Goal: Transaction & Acquisition: Purchase product/service

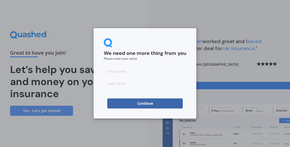
click at [167, 74] on input at bounding box center [145, 71] width 83 height 10
click at [219, 61] on div "We need one more thing from you Please enter your name Continue" at bounding box center [145, 73] width 290 height 147
click at [160, 72] on input at bounding box center [145, 71] width 83 height 10
click at [289, 41] on div "We need one more thing from you Please enter your name Continue" at bounding box center [145, 73] width 290 height 147
click at [157, 73] on input at bounding box center [145, 71] width 83 height 10
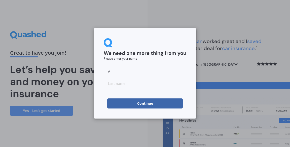
type input "A"
click at [163, 92] on form "We need one more thing from you Please enter your name A Continue" at bounding box center [145, 73] width 83 height 70
click at [157, 92] on form "We need one more thing from you Please enter your name A Continue" at bounding box center [145, 73] width 83 height 70
click at [151, 85] on input at bounding box center [145, 83] width 83 height 10
type input "J"
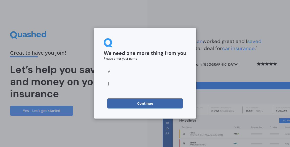
click at [162, 105] on button "Continue" at bounding box center [145, 103] width 76 height 10
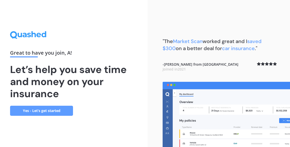
click at [64, 116] on link "Yes - Let’s get started" at bounding box center [41, 111] width 63 height 10
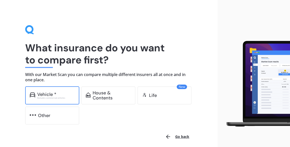
click at [73, 104] on div "Vehicle * Excludes commercial vehicles" at bounding box center [52, 95] width 54 height 18
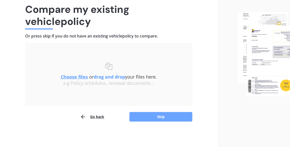
click at [173, 119] on button "Skip" at bounding box center [160, 117] width 63 height 10
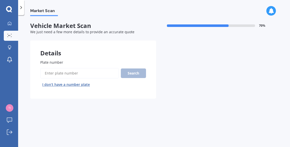
click at [101, 68] on input "Plate number" at bounding box center [79, 73] width 79 height 11
type input "mbh577"
click at [143, 68] on button "Search" at bounding box center [133, 73] width 25 height 10
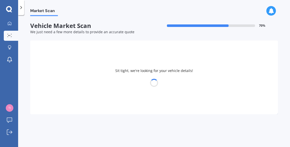
select select "BMW"
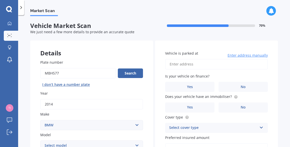
click at [232, 59] on input "Vehicle is parked at" at bounding box center [216, 64] width 103 height 11
click at [172, 59] on input "[STREET_ADDRESS]" at bounding box center [216, 64] width 103 height 11
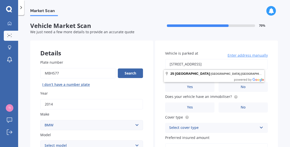
type input "[STREET_ADDRESS]"
click at [226, 54] on body "My Dashboard Market Scan Explore insurance Notifications A J Submit feedback Lo…" at bounding box center [145, 73] width 290 height 147
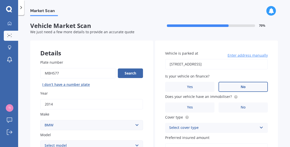
click at [241, 85] on span "No" at bounding box center [243, 87] width 5 height 4
click at [0, 0] on input "No" at bounding box center [0, 0] width 0 height 0
click at [235, 96] on icon at bounding box center [235, 96] width 1 height 1
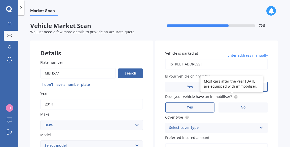
click at [192, 102] on label "Yes" at bounding box center [189, 107] width 49 height 10
click at [0, 0] on input "Yes" at bounding box center [0, 0] width 0 height 0
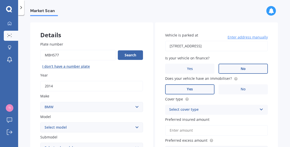
scroll to position [24, 0]
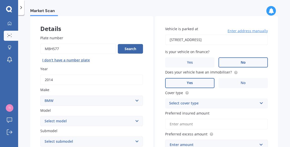
click at [240, 100] on div "Select cover type" at bounding box center [213, 103] width 88 height 6
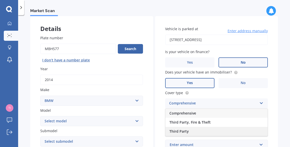
click at [207, 127] on div "Third Party" at bounding box center [216, 131] width 102 height 9
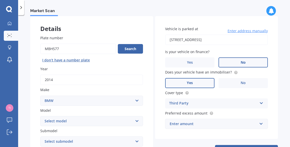
click at [214, 121] on div "Enter amount" at bounding box center [214, 124] width 88 height 6
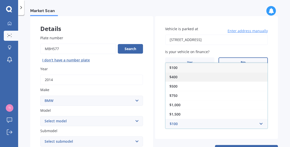
click at [194, 72] on div "$400" at bounding box center [216, 76] width 102 height 9
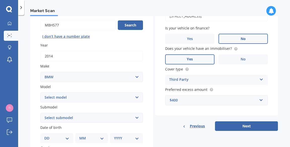
scroll to position [61, 0]
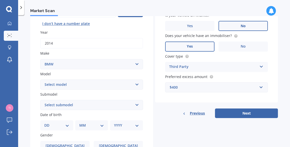
click at [126, 80] on select "Select model 116 116I 118 118D 120 130 218D 220I 225 250 316 318 320 320 i 323 …" at bounding box center [91, 85] width 103 height 10
click at [166, 105] on div "Details Plate number Search I don’t have a number plate Year 2014 Make Select m…" at bounding box center [154, 101] width 248 height 243
click at [130, 100] on select "Select submodel" at bounding box center [91, 105] width 103 height 10
click at [131, 80] on select "Select model 116 116I 118 118D 120 130 218D 220I 225 250 316 318 320 320 i 323 …" at bounding box center [91, 85] width 103 height 10
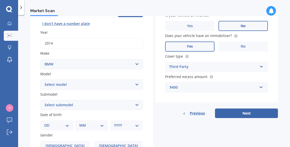
select select "328"
click at [40, 80] on select "Select model 116 116I 118 118D 120 130 218D 220I 225 250 316 318 320 320 i 323 …" at bounding box center [91, 85] width 103 height 10
click at [122, 100] on select "Select submodel (All other) Ci i" at bounding box center [91, 105] width 103 height 10
select select "I"
click at [40, 100] on select "Select submodel (All other) Ci i" at bounding box center [91, 105] width 103 height 10
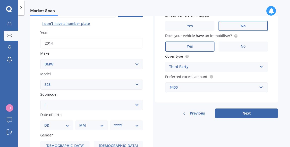
click at [65, 123] on select "DD 01 02 03 04 05 06 07 08 09 10 11 12 13 14 15 16 17 18 19 20 21 22 23 24 25 2…" at bounding box center [56, 126] width 25 height 6
click at [169, 112] on div "Details Plate number Search I don’t have a number plate Year 2014 Make Select m…" at bounding box center [154, 101] width 248 height 243
click at [61, 123] on select "DD 01 02 03 04 05 06 07 08 09 10 11 12 13 14 15 16 17 18 19 20 21 22 23 24 25 2…" at bounding box center [56, 126] width 25 height 6
select select "23"
click at [48, 123] on select "DD 01 02 03 04 05 06 07 08 09 10 11 12 13 14 15 16 17 18 19 20 21 22 23 24 25 2…" at bounding box center [56, 126] width 25 height 6
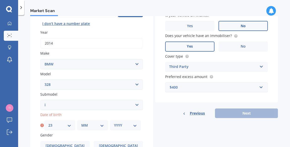
click at [92, 123] on select "MM 01 02 03 04 05 06 07 08 09 10 11 12" at bounding box center [92, 126] width 23 height 6
click at [66, 123] on select "DD 01 02 03 04 05 06 07 08 09 10 11 12 13 14 15 16 17 18 19 20 21 22 23 24 25 2…" at bounding box center [59, 126] width 23 height 6
click at [92, 123] on select "MM 01 02 03 04 05 06 07 08 09 10 11 12" at bounding box center [92, 126] width 23 height 6
select select "12"
click at [81, 123] on select "MM 01 02 03 04 05 06 07 08 09 10 11 12" at bounding box center [92, 126] width 23 height 6
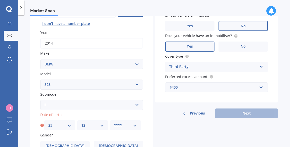
click at [123, 123] on select "YYYY 2025 2024 2023 2022 2021 2020 2019 2018 2017 2016 2015 2014 2013 2012 2011…" at bounding box center [125, 126] width 23 height 6
select select "1992"
click at [114, 123] on select "YYYY 2025 2024 2023 2022 2021 2020 2019 2018 2017 2016 2015 2014 2013 2012 2011…" at bounding box center [125, 126] width 23 height 6
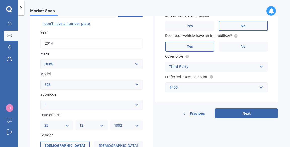
click at [74, 141] on label "Male" at bounding box center [64, 146] width 49 height 10
click at [0, 0] on input "Male" at bounding box center [0, 0] width 0 height 0
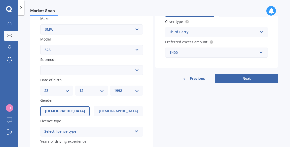
scroll to position [108, 0]
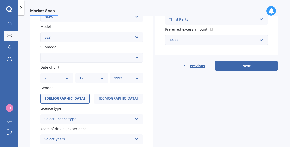
click at [124, 116] on div "Select licence type" at bounding box center [88, 119] width 88 height 6
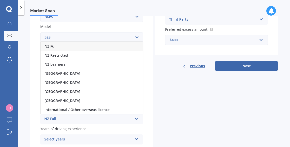
click at [96, 42] on div "NZ Full" at bounding box center [92, 46] width 102 height 9
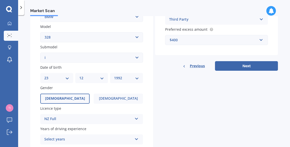
click at [115, 136] on div "Select years" at bounding box center [88, 139] width 88 height 6
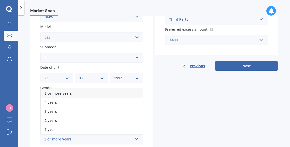
click at [109, 89] on div "5 or more years" at bounding box center [92, 93] width 102 height 9
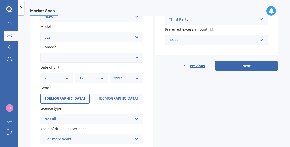
scroll to position [125, 0]
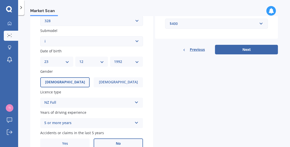
click at [127, 139] on label "No" at bounding box center [118, 144] width 49 height 10
click at [0, 0] on input "No" at bounding box center [0, 0] width 0 height 0
click at [252, 45] on button "Next" at bounding box center [246, 50] width 63 height 10
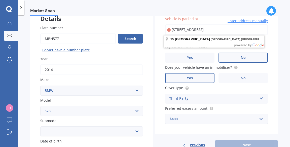
scroll to position [34, 0]
type input "25 Kingrove Street, Bishopdale, Christchurch 8053新西兰"
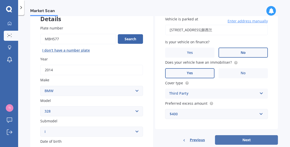
click at [256, 135] on button "Next" at bounding box center [246, 140] width 63 height 10
select select "23"
select select "12"
select select "1992"
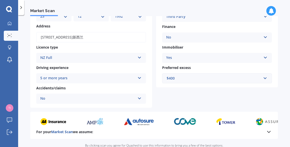
scroll to position [88, 0]
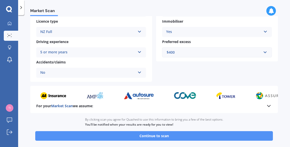
click at [161, 131] on button "Continue to scan" at bounding box center [154, 136] width 238 height 10
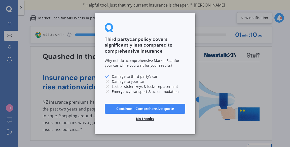
click at [146, 119] on button "No thanks" at bounding box center [145, 119] width 24 height 10
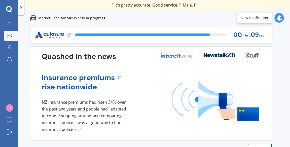
scroll to position [24, 0]
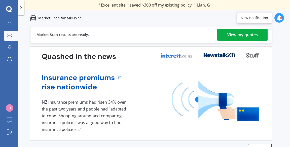
click at [251, 29] on div "View my quotes" at bounding box center [242, 35] width 30 height 12
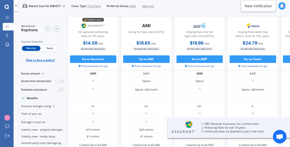
click at [49, 48] on span "Yearly" at bounding box center [50, 48] width 18 height 5
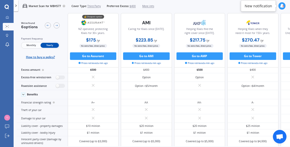
scroll to position [4, 0]
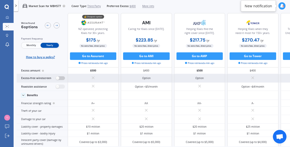
click at [59, 78] on label at bounding box center [60, 78] width 9 height 4
radio input "true"
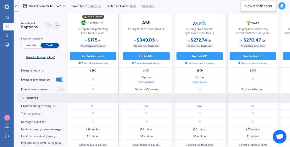
click at [60, 94] on div "Benefits" at bounding box center [42, 98] width 51 height 9
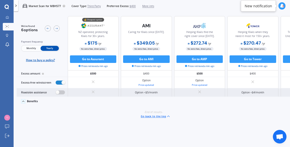
click at [60, 91] on label at bounding box center [60, 92] width 9 height 4
radio input "true"
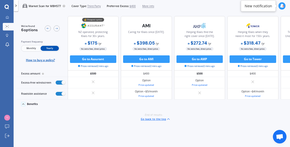
click at [49, 101] on div "Benefits" at bounding box center [42, 103] width 51 height 9
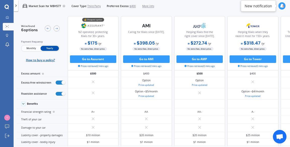
click at [92, 6] on span "Third Party" at bounding box center [93, 6] width 13 height 4
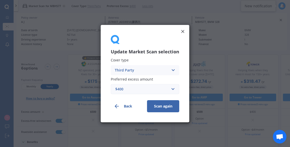
click at [164, 70] on div "Third Party" at bounding box center [142, 70] width 54 height 6
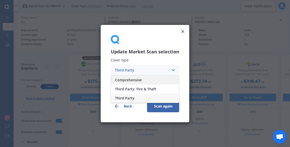
click at [156, 82] on div "Comprehensive" at bounding box center [145, 79] width 68 height 9
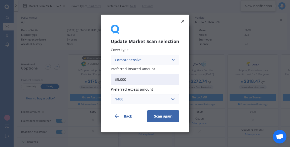
click at [166, 116] on button "Scan again" at bounding box center [163, 116] width 32 height 12
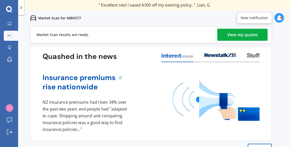
click at [241, 36] on div "View my quotes" at bounding box center [242, 35] width 30 height 12
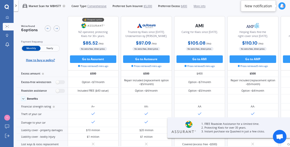
click at [51, 47] on span "Yearly" at bounding box center [50, 48] width 18 height 5
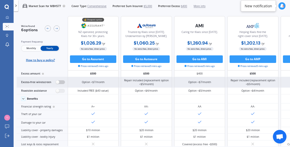
click at [61, 81] on label at bounding box center [60, 82] width 9 height 4
radio input "true"
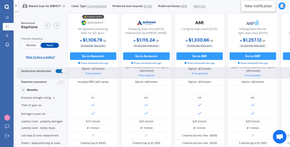
scroll to position [23, 0]
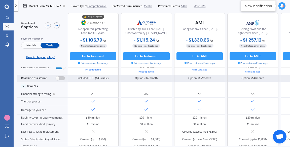
click at [61, 78] on label at bounding box center [60, 78] width 9 height 4
radio input "true"
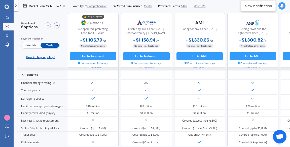
scroll to position [43, 0]
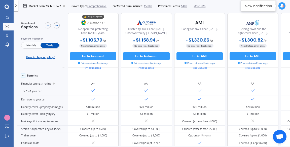
click at [95, 6] on span "Comprehensive" at bounding box center [96, 6] width 19 height 4
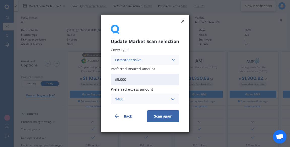
click at [151, 58] on div "Comprehensive" at bounding box center [142, 60] width 54 height 6
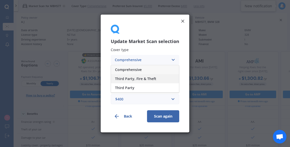
click at [156, 76] on div "Third Party, Fire & Theft" at bounding box center [145, 78] width 68 height 9
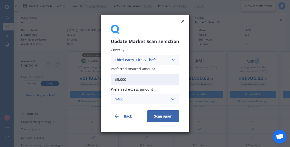
click at [151, 79] on input "$5,000" at bounding box center [145, 80] width 68 height 12
type input "$5"
type input "$15,000"
click at [171, 113] on button "Scan again" at bounding box center [163, 116] width 32 height 12
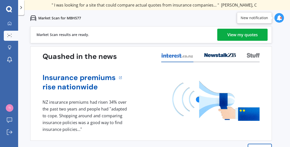
click at [249, 34] on div "View my quotes" at bounding box center [242, 35] width 30 height 12
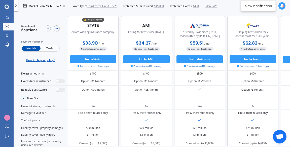
click at [56, 49] on span "Yearly" at bounding box center [50, 48] width 18 height 5
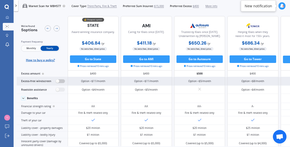
click at [58, 80] on label at bounding box center [60, 81] width 9 height 4
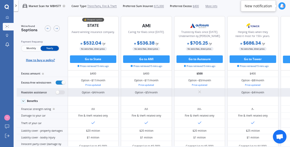
click at [61, 88] on div "Roadside assistance" at bounding box center [42, 92] width 51 height 9
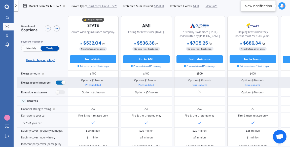
click at [59, 81] on label at bounding box center [60, 83] width 9 height 4
radio input "false"
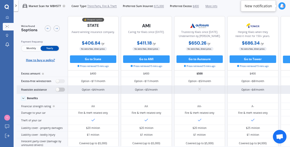
click at [57, 90] on label at bounding box center [60, 90] width 9 height 4
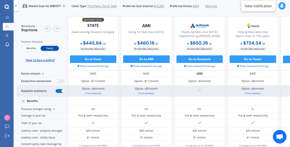
click at [58, 92] on label at bounding box center [60, 91] width 9 height 4
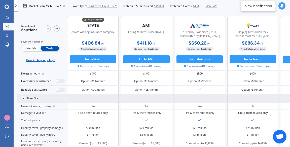
click at [61, 94] on div "Benefits" at bounding box center [42, 98] width 51 height 9
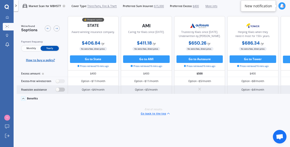
click at [57, 90] on label at bounding box center [60, 90] width 9 height 4
radio input "true"
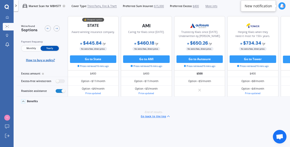
click at [32, 103] on div "Benefits" at bounding box center [42, 101] width 51 height 9
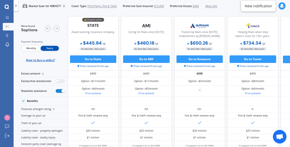
click at [104, 6] on span "Third Party, Fire & Theft" at bounding box center [101, 6] width 29 height 4
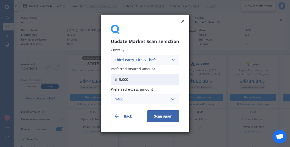
click at [153, 79] on input "$15,000" at bounding box center [145, 80] width 68 height 12
click at [168, 56] on div "Third Party, Fire & Theft Comprehensive Third Party, Fire & Theft Third Party" at bounding box center [145, 60] width 68 height 10
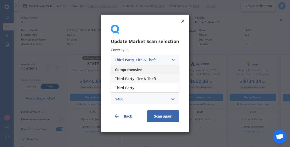
click at [152, 69] on div "Comprehensive" at bounding box center [145, 69] width 68 height 9
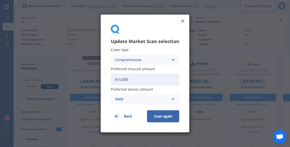
click at [168, 120] on button "Scan again" at bounding box center [163, 116] width 32 height 12
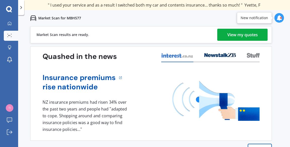
click at [250, 35] on div "View my quotes" at bounding box center [242, 35] width 30 height 12
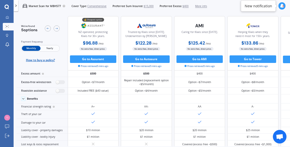
click at [52, 42] on div "Payment frequency" at bounding box center [40, 42] width 39 height 4
click at [53, 47] on span "Yearly" at bounding box center [50, 48] width 18 height 5
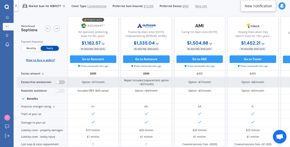
click at [61, 83] on label at bounding box center [60, 82] width 9 height 4
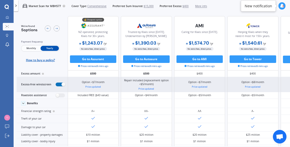
click at [60, 85] on label at bounding box center [60, 85] width 9 height 4
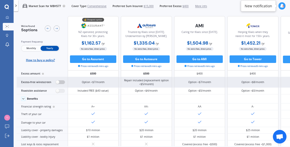
click at [62, 82] on label at bounding box center [60, 82] width 9 height 4
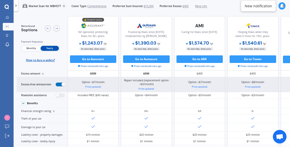
click at [61, 84] on label at bounding box center [60, 85] width 9 height 4
radio input "false"
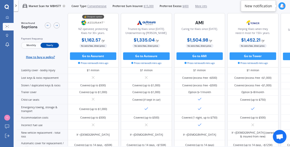
scroll to position [93, 0]
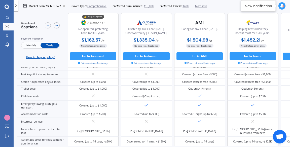
click at [100, 7] on span "Comprehensive" at bounding box center [96, 6] width 19 height 4
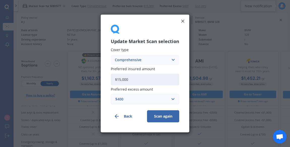
click at [150, 60] on div "Comprehensive" at bounding box center [142, 60] width 54 height 6
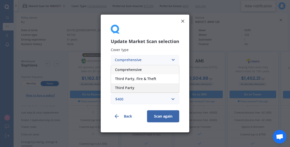
click at [146, 88] on div "Third Party" at bounding box center [145, 87] width 68 height 9
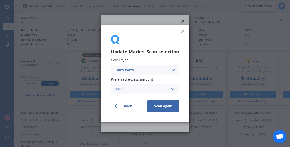
click at [141, 87] on div "$400" at bounding box center [141, 89] width 53 height 6
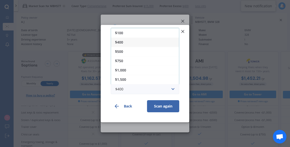
click at [203, 45] on div "Update Market Scan selection Cover type Third Party Comprehensive Third Party, …" at bounding box center [145, 73] width 290 height 147
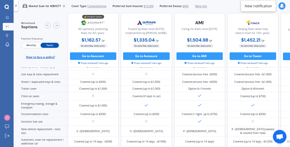
click at [97, 7] on span "Comprehensive" at bounding box center [96, 6] width 19 height 4
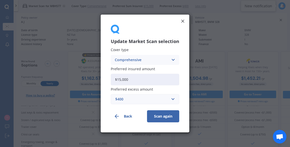
click at [160, 59] on div "Comprehensive" at bounding box center [142, 60] width 54 height 6
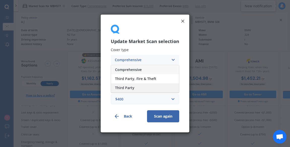
click at [148, 88] on div "Third Party" at bounding box center [145, 87] width 68 height 9
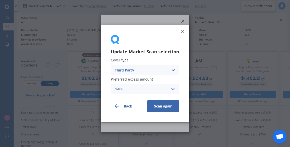
click at [160, 72] on div "Third Party" at bounding box center [142, 70] width 54 height 6
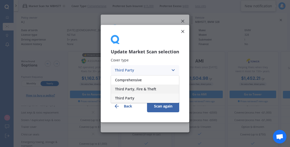
click at [150, 90] on span "Third Party, Fire & Theft" at bounding box center [135, 89] width 41 height 4
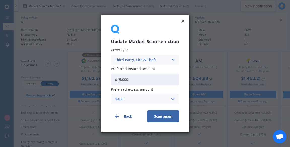
click at [159, 61] on div "Third Party, Fire & Theft" at bounding box center [142, 60] width 54 height 6
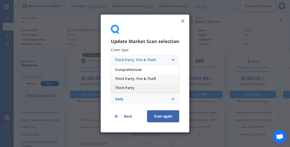
click at [151, 86] on div "Third Party" at bounding box center [145, 87] width 68 height 9
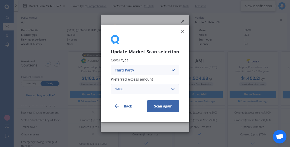
click at [169, 104] on button "Scan again" at bounding box center [163, 106] width 32 height 12
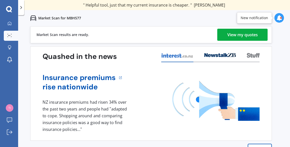
click at [243, 38] on div "View my quotes" at bounding box center [242, 35] width 30 height 12
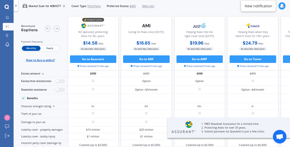
click at [54, 48] on span "Yearly" at bounding box center [50, 48] width 18 height 5
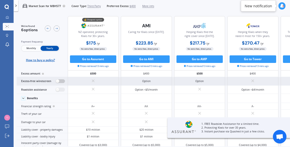
click at [62, 81] on label at bounding box center [60, 81] width 9 height 4
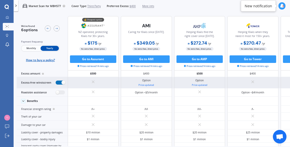
click at [60, 82] on label at bounding box center [60, 83] width 9 height 4
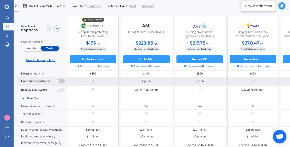
click at [60, 82] on label at bounding box center [60, 81] width 9 height 4
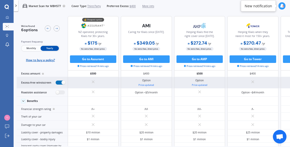
click at [60, 83] on label at bounding box center [60, 83] width 9 height 4
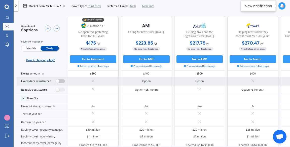
click at [60, 83] on label at bounding box center [60, 81] width 9 height 4
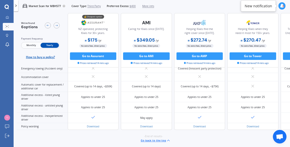
scroll to position [141, 0]
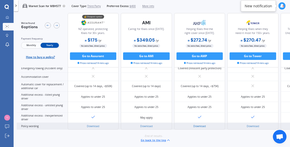
click at [202, 124] on link "Download" at bounding box center [199, 126] width 12 height 4
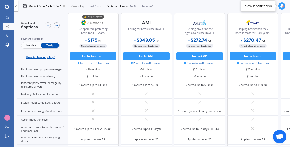
scroll to position [0, 0]
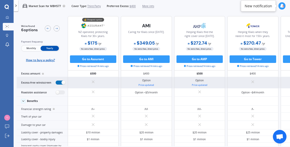
click at [60, 83] on label at bounding box center [60, 83] width 9 height 4
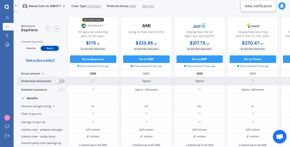
click at [60, 82] on label at bounding box center [60, 81] width 9 height 4
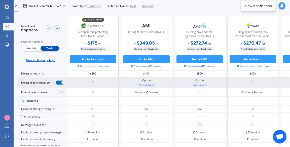
click at [61, 82] on label at bounding box center [60, 83] width 9 height 4
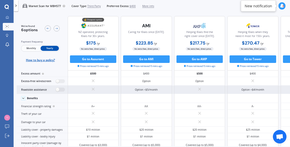
click at [60, 86] on div "Roadside assistance" at bounding box center [42, 90] width 51 height 9
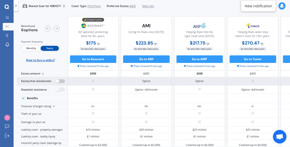
click at [63, 81] on label at bounding box center [60, 81] width 9 height 4
radio input "true"
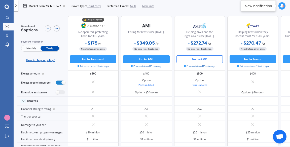
click at [217, 56] on button "Go to AMP" at bounding box center [200, 59] width 47 height 8
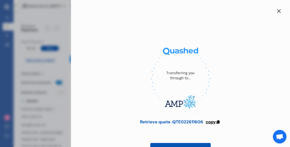
click at [218, 122] on icon at bounding box center [218, 122] width 4 height 4
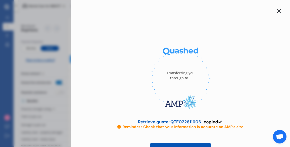
scroll to position [16, 0]
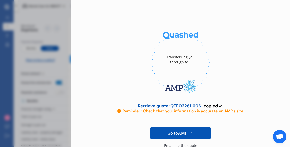
click at [65, 94] on div "Transferring you through to... Retrieve quote : QTE022611606 copied Reminder : …" at bounding box center [145, 73] width 290 height 147
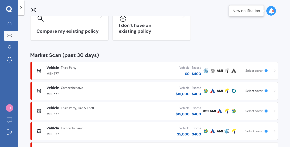
scroll to position [24, 0]
click at [11, 105] on img at bounding box center [10, 108] width 8 height 8
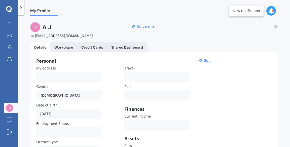
click at [71, 109] on div "23/12/1992" at bounding box center [68, 114] width 65 height 10
click at [204, 58] on button "Edit" at bounding box center [208, 60] width 10 height 5
select select "23"
select select "12"
click at [98, 109] on select "YYYY 2009 2008 2007 2006 2005 2004 2003 2002 2001 2000 1999 1998 1997 1996 1995…" at bounding box center [91, 113] width 19 height 9
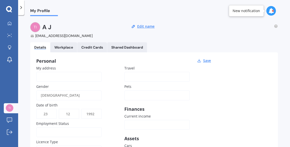
select select "1991"
click at [82, 109] on select "YYYY 2009 2008 2007 2006 2005 2004 2003 2002 2001 2000 1999 1998 1997 1996 1995…" at bounding box center [91, 113] width 19 height 9
click at [83, 72] on input "My address" at bounding box center [68, 77] width 65 height 10
type input "27 Kingrove street"
click at [209, 58] on button "Save" at bounding box center [207, 60] width 11 height 5
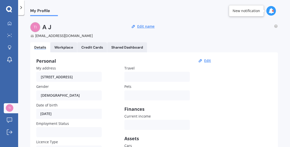
click at [10, 12] on icon at bounding box center [9, 9] width 6 height 6
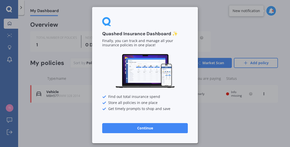
click at [140, 129] on button "Continue" at bounding box center [145, 128] width 86 height 10
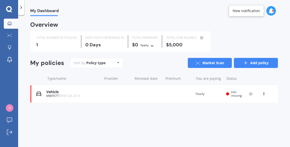
click at [257, 64] on link "Add policy" at bounding box center [256, 63] width 44 height 10
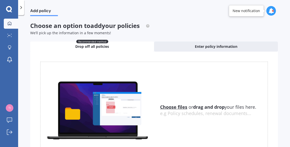
click at [14, 23] on link "My Dashboard" at bounding box center [11, 24] width 14 height 10
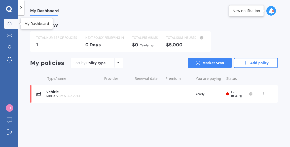
click at [7, 11] on icon at bounding box center [9, 9] width 6 height 7
click at [237, 97] on span "Info missing" at bounding box center [236, 94] width 11 height 8
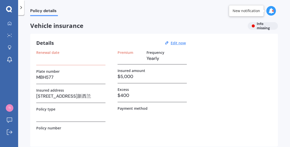
click at [64, 60] on h3 at bounding box center [70, 59] width 69 height 8
click at [179, 43] on u "Edit now" at bounding box center [178, 43] width 15 height 5
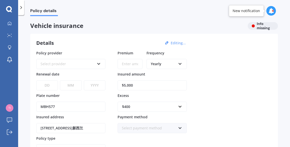
click at [90, 65] on div "Select provider" at bounding box center [68, 64] width 54 height 6
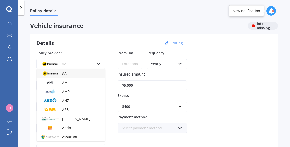
click at [225, 81] on div "Policy provider AA AA AMI AMP ANZ ASB Aioi Nissay Dowa Ando Assurant Autosure B…" at bounding box center [154, 113] width 236 height 126
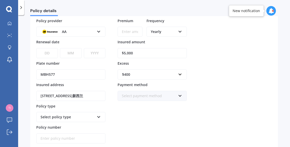
scroll to position [32, 0]
click at [164, 54] on input "$5,000" at bounding box center [152, 53] width 69 height 10
type input "$5"
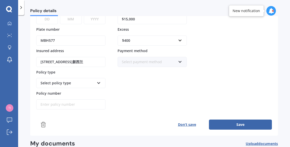
scroll to position [66, 0]
type input "$15,000"
click at [80, 62] on input "25 Kingrove Street, Bishopdale, Christchurch 8053新西兰" at bounding box center [70, 62] width 69 height 10
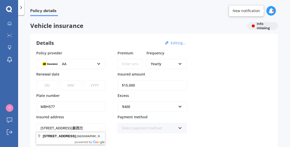
click at [43, 129] on input "25 Kingrove Street, Bishopdale, Christchurch 8053新西兰" at bounding box center [70, 128] width 69 height 10
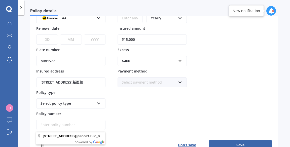
scroll to position [46, 0]
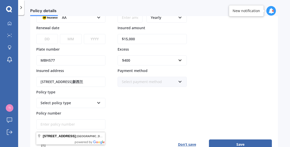
type input "27 Kingrove Street, Bishopdale, Christchurch 8053新西兰"
click at [84, 106] on div "Select policy type Comprehensive Third Party, Fire & Theft Third Party" at bounding box center [70, 103] width 69 height 10
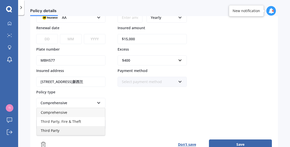
click at [77, 127] on div "Third Party" at bounding box center [71, 130] width 68 height 9
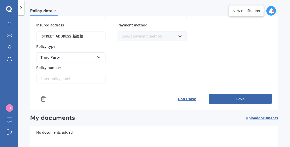
scroll to position [93, 0]
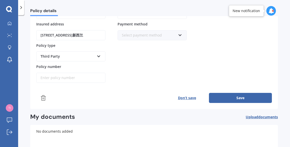
click at [238, 98] on button "Save" at bounding box center [240, 98] width 63 height 10
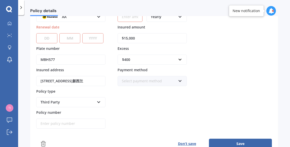
scroll to position [95, 0]
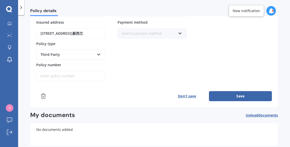
click at [253, 91] on button "Save" at bounding box center [240, 96] width 63 height 10
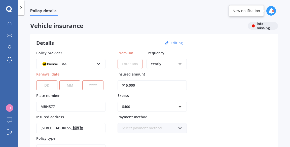
scroll to position [0, 0]
click at [11, 8] on icon at bounding box center [9, 9] width 6 height 6
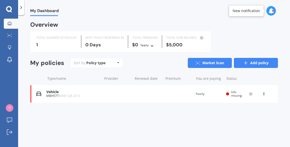
click at [256, 63] on link "Add policy" at bounding box center [256, 63] width 44 height 10
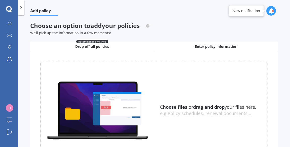
click at [227, 49] on div "Enter policy information" at bounding box center [216, 47] width 124 height 10
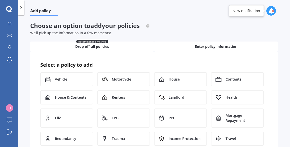
click at [124, 49] on div "Recommended method Drop off all policies" at bounding box center [92, 47] width 124 height 10
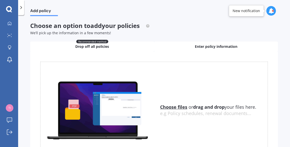
click at [206, 46] on span "Enter policy information" at bounding box center [216, 46] width 43 height 5
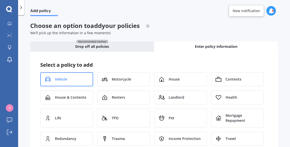
click at [83, 79] on div "Vehicle" at bounding box center [66, 79] width 53 height 14
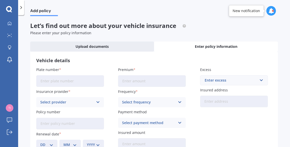
scroll to position [9, 0]
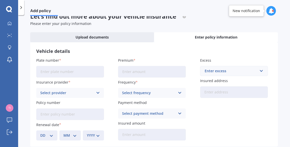
click at [77, 71] on input "Plate number" at bounding box center [70, 72] width 68 height 12
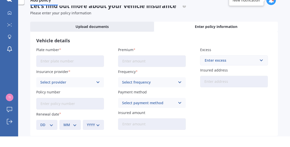
scroll to position [0, 0]
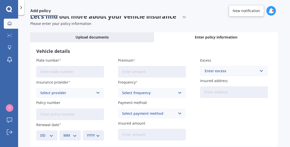
click at [11, 25] on icon at bounding box center [10, 23] width 4 height 4
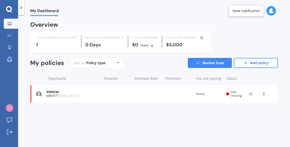
scroll to position [24, 0]
click at [266, 91] on icon at bounding box center [264, 92] width 4 height 3
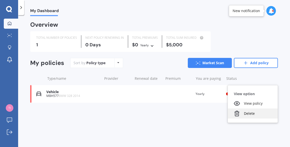
click at [257, 109] on div "Delete" at bounding box center [253, 114] width 50 height 10
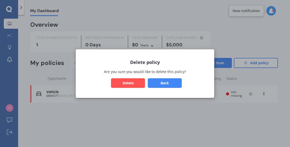
click at [129, 83] on button "Delete" at bounding box center [128, 83] width 34 height 10
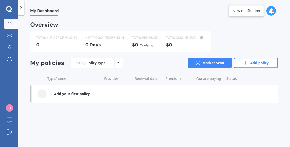
scroll to position [0, 0]
click at [9, 12] on icon at bounding box center [9, 9] width 6 height 7
click at [23, 12] on div at bounding box center [21, 7] width 6 height 15
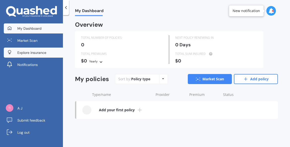
click at [23, 52] on span "Explore insurance" at bounding box center [31, 52] width 29 height 5
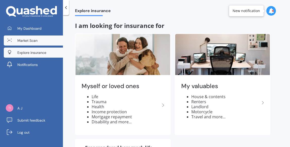
click at [38, 44] on link "Market Scan" at bounding box center [33, 41] width 59 height 10
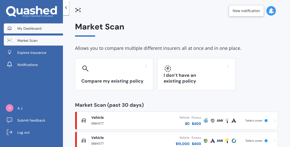
click at [35, 29] on span "My Dashboard" at bounding box center [29, 28] width 24 height 5
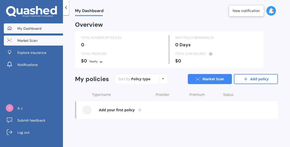
click at [33, 44] on link "Market Scan" at bounding box center [33, 41] width 59 height 10
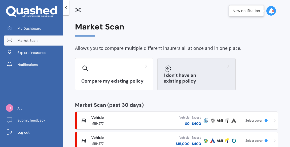
click at [204, 74] on div "I don’t have an existing policy" at bounding box center [196, 74] width 78 height 32
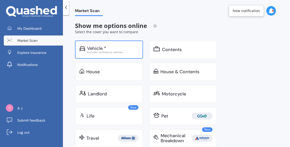
click at [119, 54] on div "Vehicle * Excludes commercial vehicles" at bounding box center [109, 50] width 68 height 18
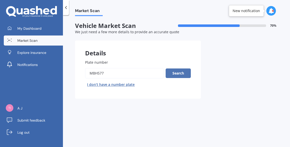
click at [178, 75] on button "Search" at bounding box center [178, 73] width 25 height 10
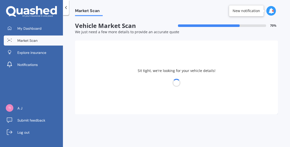
select select "BMW"
select select "23"
select select "12"
select select "1991"
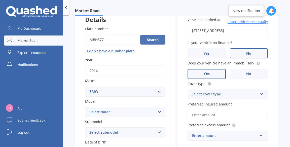
scroll to position [38, 0]
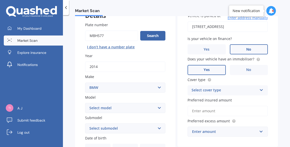
click at [246, 89] on div "Select cover type" at bounding box center [225, 90] width 66 height 6
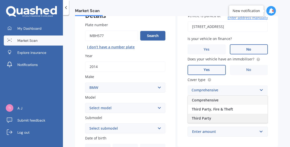
click at [229, 117] on div "Third Party" at bounding box center [228, 118] width 80 height 9
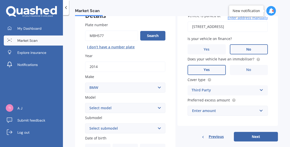
click at [247, 109] on div "Enter amount" at bounding box center [224, 111] width 65 height 6
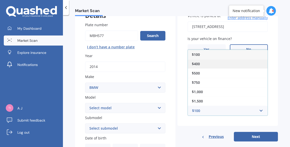
click at [217, 62] on div "$400" at bounding box center [228, 63] width 80 height 9
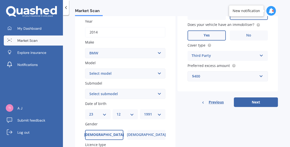
scroll to position [72, 0]
click at [144, 74] on select "Select model 116 116I 118 118D 120 130 218D 220I 225 250 316 318 320 320 i 323 …" at bounding box center [125, 73] width 80 height 10
select select "328"
click at [85, 68] on select "Select model 116 116I 118 118D 120 130 218D 220I 225 250 316 318 320 320 i 323 …" at bounding box center [125, 73] width 80 height 10
click at [122, 101] on label "Date of birth" at bounding box center [124, 103] width 78 height 5
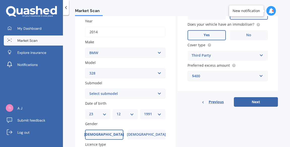
click at [121, 96] on select "Select submodel (All other) Ci i" at bounding box center [125, 94] width 80 height 10
select select "I"
click at [85, 89] on select "Select submodel (All other) Ci i" at bounding box center [125, 94] width 80 height 10
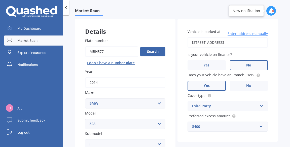
scroll to position [0, 0]
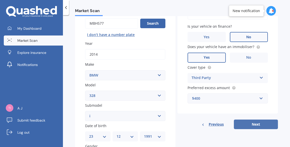
click at [256, 125] on button "Next" at bounding box center [256, 125] width 44 height 10
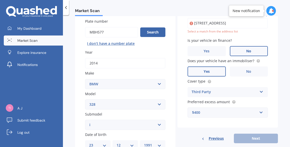
scroll to position [34, 0]
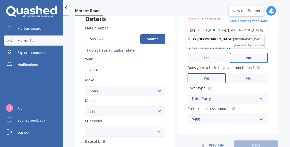
type input "27 Kingrove Street, Bishopdale, Christchurch 8053新西兰"
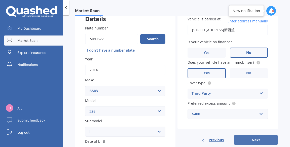
click at [260, 139] on button "Next" at bounding box center [256, 140] width 44 height 10
select select "23"
select select "12"
select select "1991"
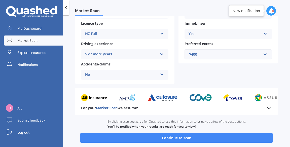
scroll to position [88, 0]
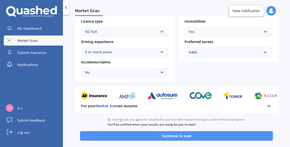
click at [219, 133] on button "Continue to scan" at bounding box center [176, 136] width 193 height 10
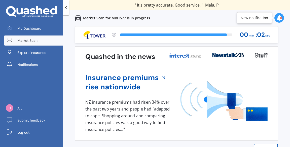
scroll to position [24, 0]
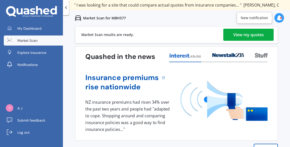
click at [239, 29] on div "View my quotes" at bounding box center [248, 35] width 30 height 12
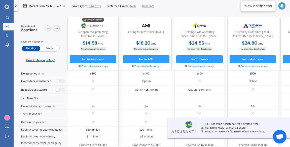
click at [43, 50] on span "Yearly" at bounding box center [50, 48] width 18 height 5
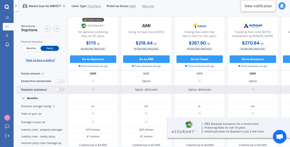
click at [59, 86] on div "Roadside assistance" at bounding box center [42, 90] width 51 height 9
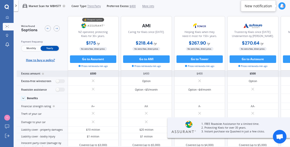
click at [57, 76] on div "Excess amount" at bounding box center [42, 74] width 51 height 7
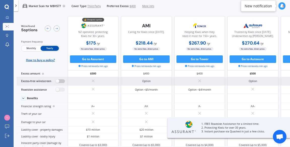
click at [57, 82] on label at bounding box center [60, 81] width 9 height 4
radio input "true"
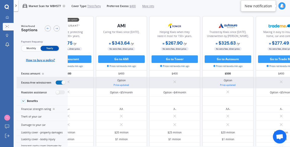
scroll to position [0, 58]
